Goal: Information Seeking & Learning: Find specific fact

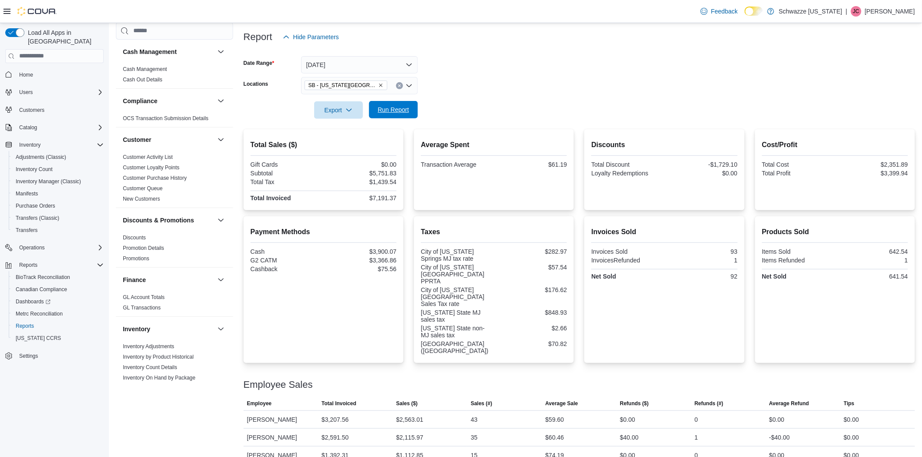
scroll to position [532, 0]
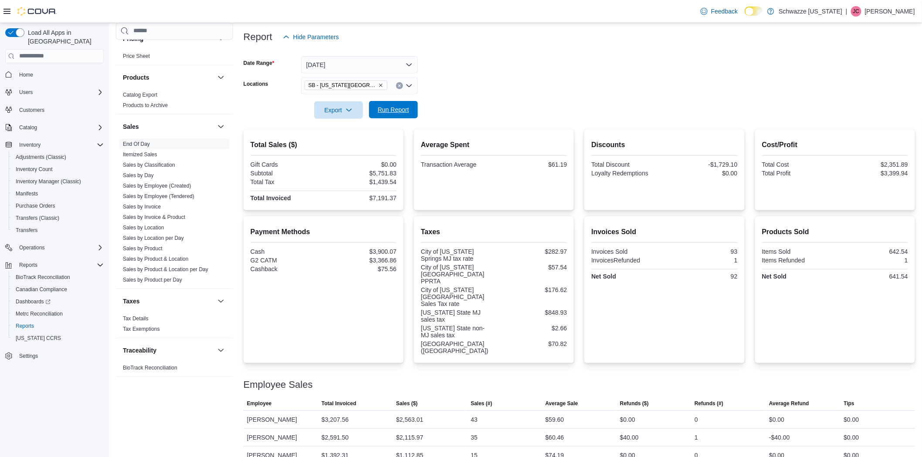
click at [400, 111] on span "Run Report" at bounding box center [393, 109] width 31 height 9
drag, startPoint x: 401, startPoint y: 197, endPoint x: 372, endPoint y: 197, distance: 29.6
click at [372, 197] on div "Total Sales ($) Gift Cards $0.00 Subtotal $9,158.85 Total Tax $2,301.49 Total I…" at bounding box center [324, 169] width 160 height 81
copy div "11,460.34"
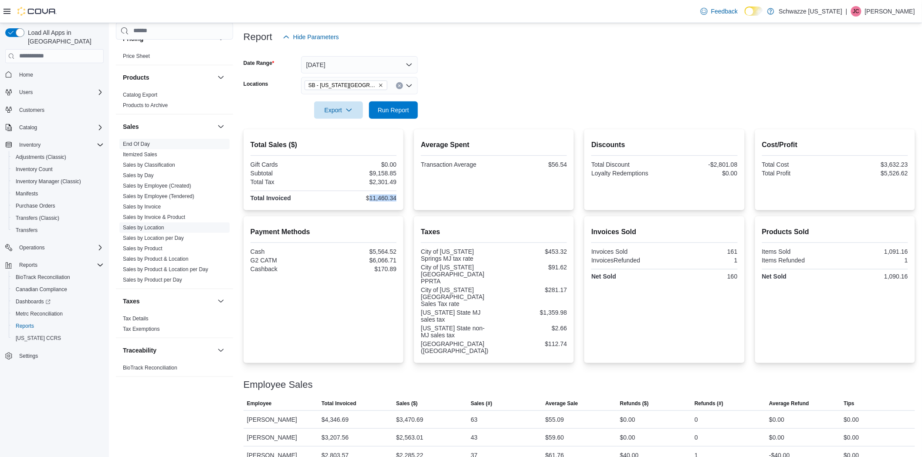
click at [157, 227] on link "Sales by Location" at bounding box center [143, 227] width 41 height 6
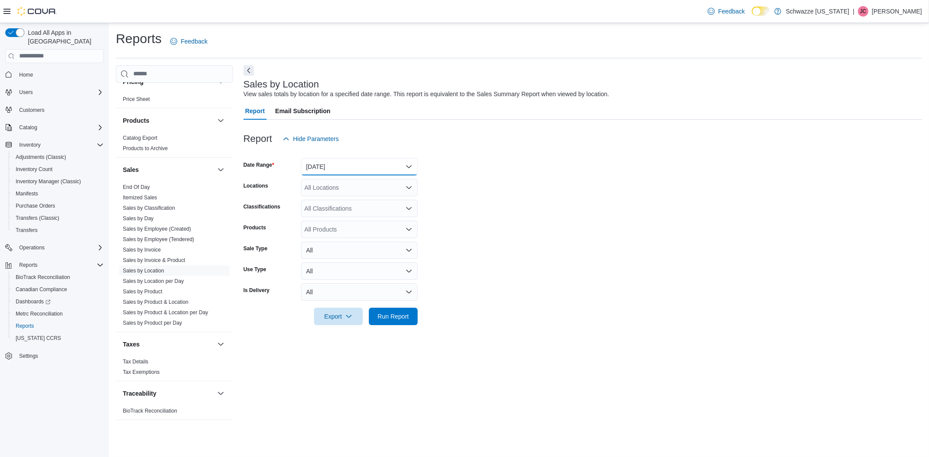
click at [339, 159] on button "[DATE]" at bounding box center [359, 166] width 117 height 17
click at [341, 201] on span "[DATE]" at bounding box center [364, 201] width 99 height 10
click at [359, 188] on div "All Locations" at bounding box center [359, 187] width 117 height 17
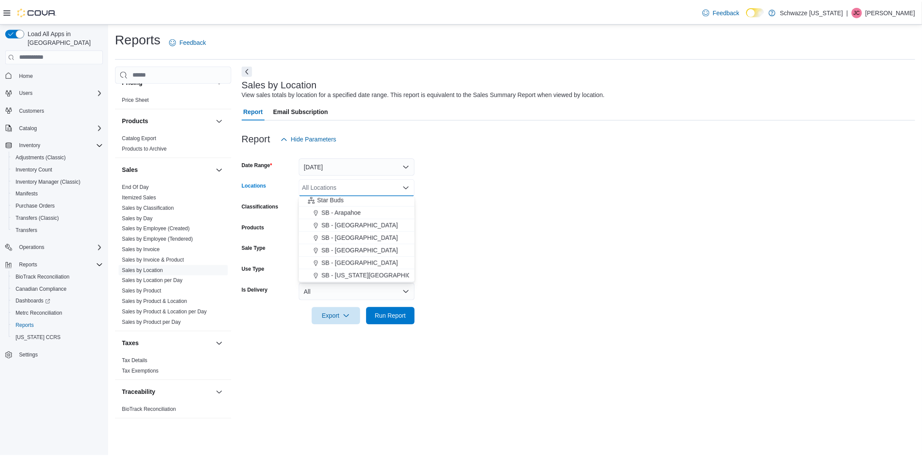
scroll to position [135, 0]
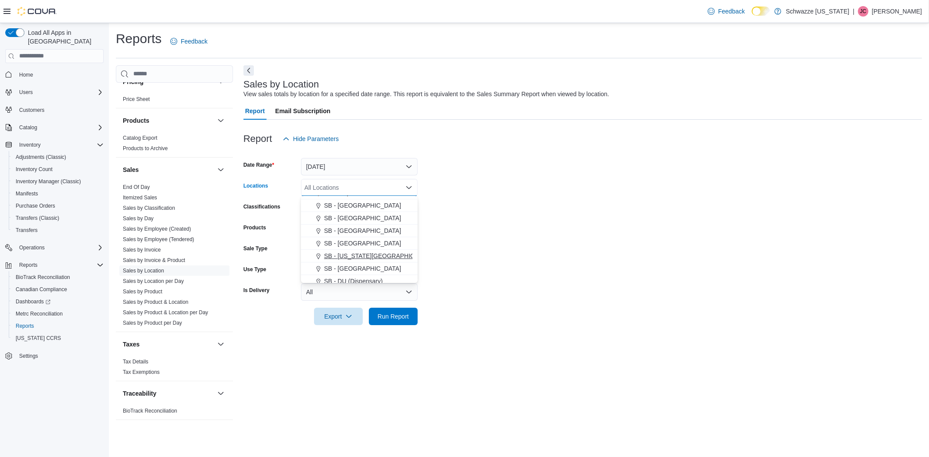
click at [332, 258] on span "SB - [US_STATE][GEOGRAPHIC_DATA]" at bounding box center [379, 256] width 111 height 9
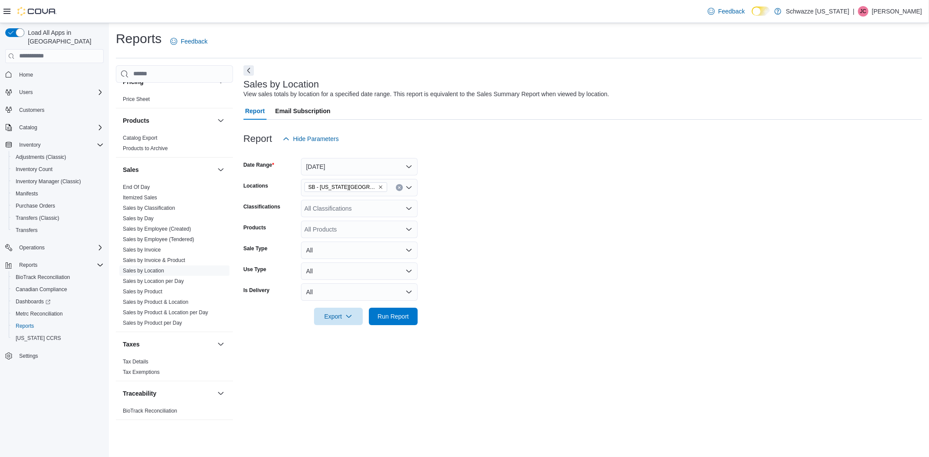
click at [643, 247] on form "Date Range [DATE] Locations SB - [US_STATE][GEOGRAPHIC_DATA] Classifications Al…" at bounding box center [583, 237] width 679 height 178
click at [413, 312] on button "Run Report" at bounding box center [393, 316] width 49 height 17
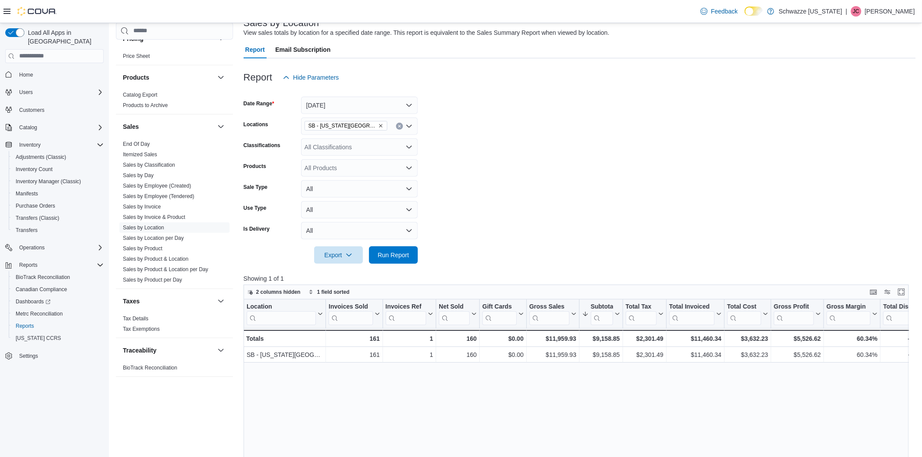
scroll to position [97, 0]
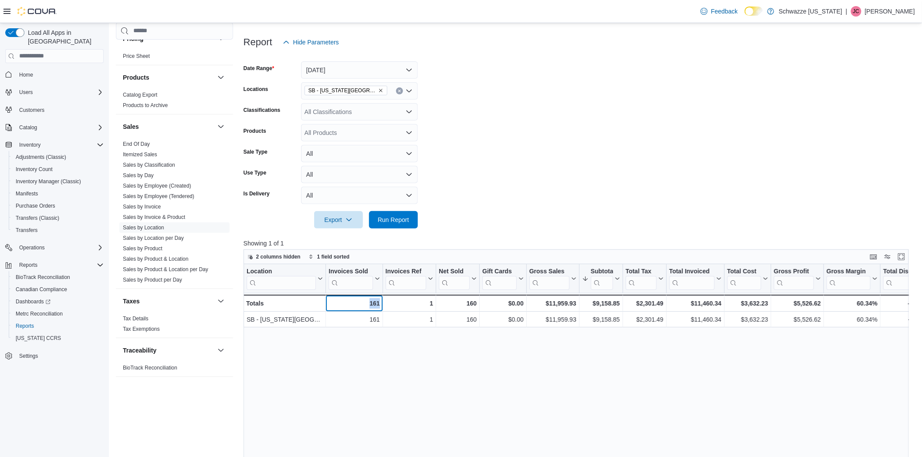
drag, startPoint x: 362, startPoint y: 301, endPoint x: 376, endPoint y: 303, distance: 14.4
copy div "161 - Invoices Sold, column 2, row 2"
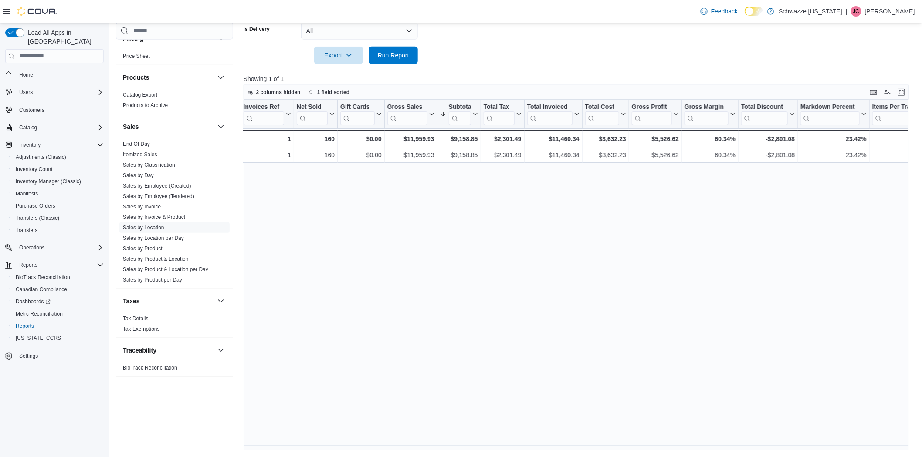
scroll to position [0, 141]
drag, startPoint x: 477, startPoint y: 135, endPoint x: 456, endPoint y: 137, distance: 21.0
click at [456, 137] on div "$9,158.85" at bounding box center [459, 139] width 38 height 10
copy div "9,158.85"
